Goal: Task Accomplishment & Management: Complete application form

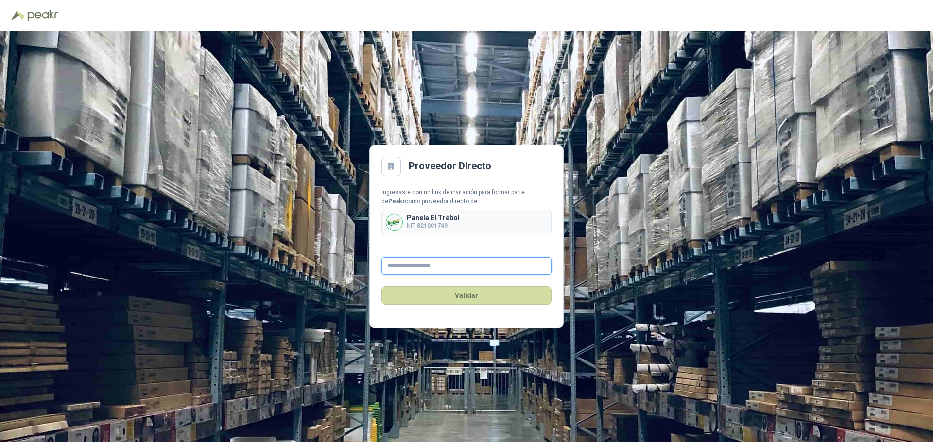
click at [416, 267] on input "text" at bounding box center [466, 265] width 170 height 17
type input "**********"
click at [465, 294] on button "Validar" at bounding box center [466, 296] width 170 height 18
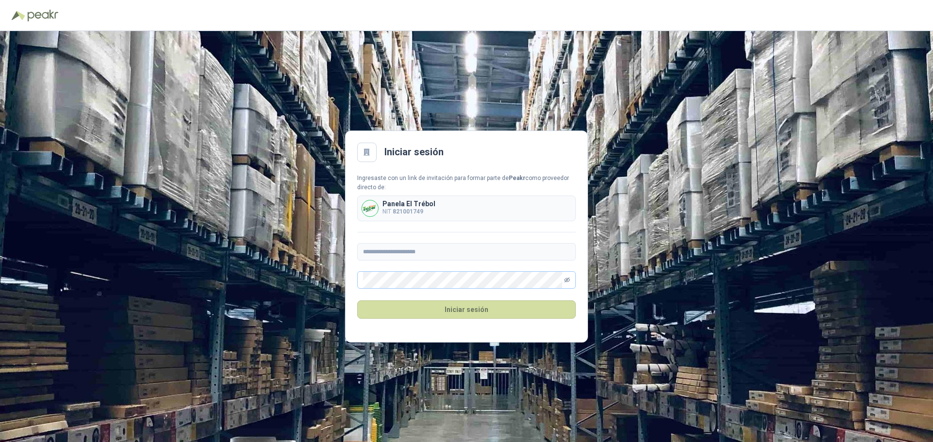
click at [567, 281] on icon "eye-invisible" at bounding box center [567, 280] width 6 height 6
click at [479, 307] on button "Iniciar sesión" at bounding box center [466, 310] width 219 height 18
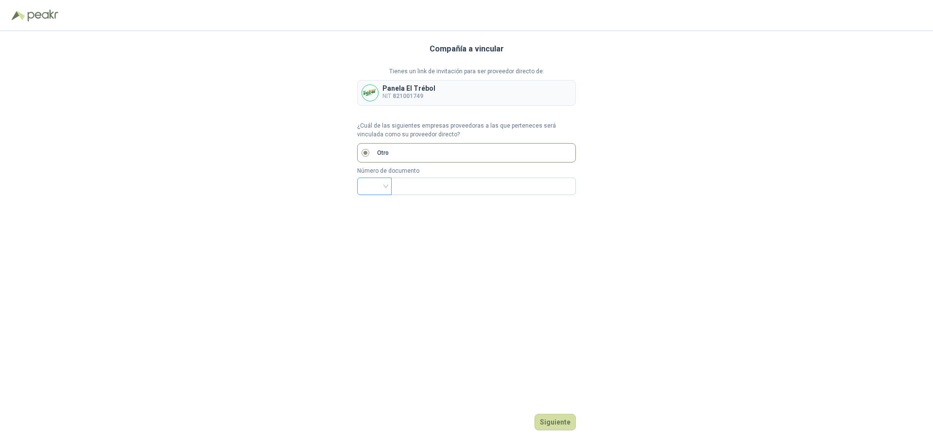
click at [386, 185] on div at bounding box center [374, 186] width 34 height 17
click at [372, 237] on div "NIT" at bounding box center [374, 238] width 19 height 11
click at [419, 186] on input "text" at bounding box center [482, 186] width 171 height 17
type input "*********"
click at [560, 424] on button "Siguiente" at bounding box center [554, 422] width 41 height 17
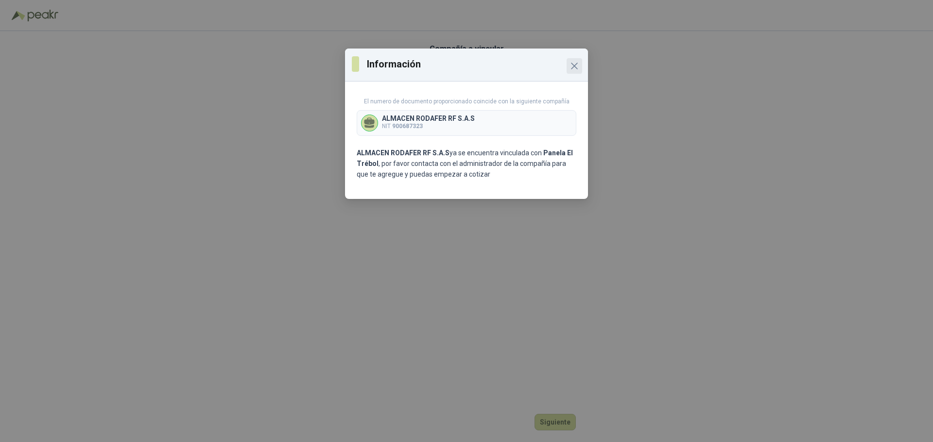
click at [572, 68] on icon "Close" at bounding box center [574, 66] width 6 height 6
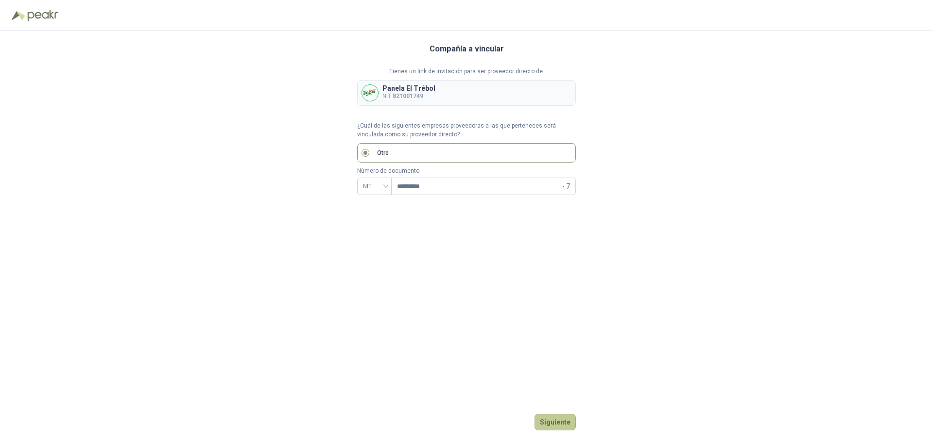
click at [552, 418] on button "Siguiente" at bounding box center [554, 422] width 41 height 17
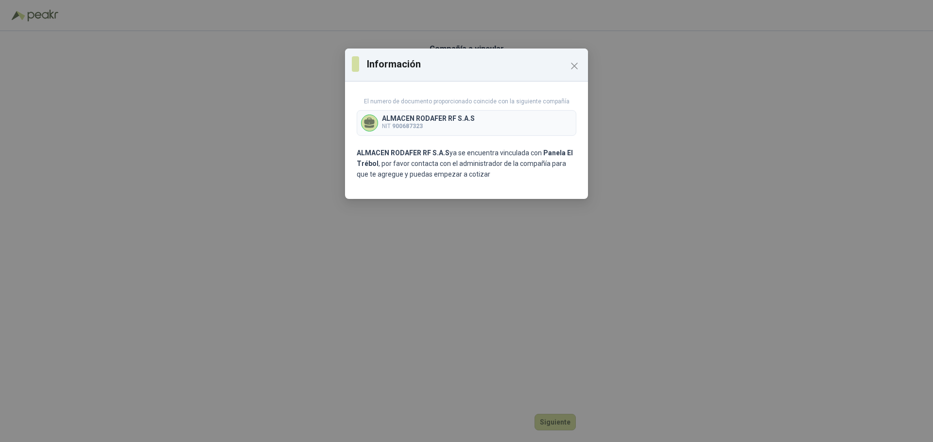
click at [571, 68] on icon "Close" at bounding box center [574, 66] width 12 height 12
